Goal: Task Accomplishment & Management: Use online tool/utility

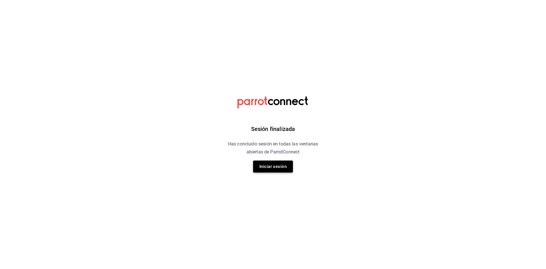
click at [256, 171] on button "Iniciar sesión" at bounding box center [273, 166] width 40 height 12
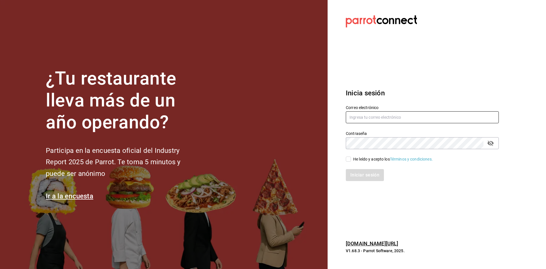
click at [402, 121] on input "text" at bounding box center [422, 117] width 153 height 12
type input "paopalzg@gmail.com"
click at [348, 160] on input "He leído y acepto los Términos y condiciones." at bounding box center [348, 158] width 5 height 5
checkbox input "true"
click at [361, 178] on button "Iniciar sesión" at bounding box center [365, 175] width 39 height 12
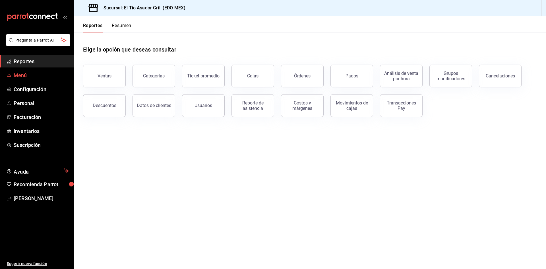
click at [16, 79] on link "Menú" at bounding box center [37, 75] width 74 height 12
